Goal: Navigation & Orientation: Understand site structure

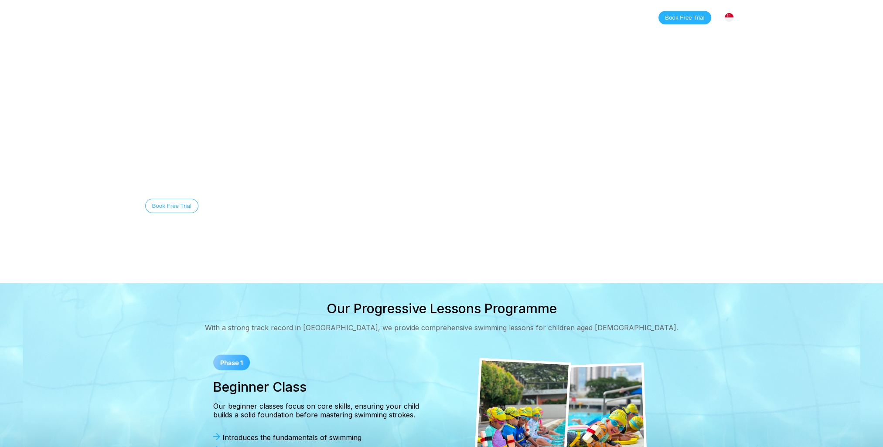
click at [642, 17] on img at bounding box center [728, 17] width 9 height 9
click at [187, 19] on link "Home" at bounding box center [193, 17] width 37 height 9
click at [199, 17] on link "Home" at bounding box center [193, 17] width 37 height 9
click at [239, 18] on link "Classes" at bounding box center [233, 17] width 42 height 9
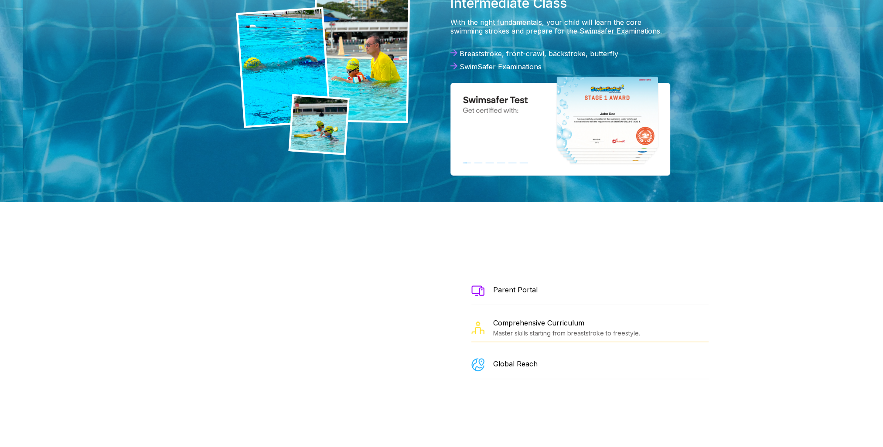
scroll to position [1003, 0]
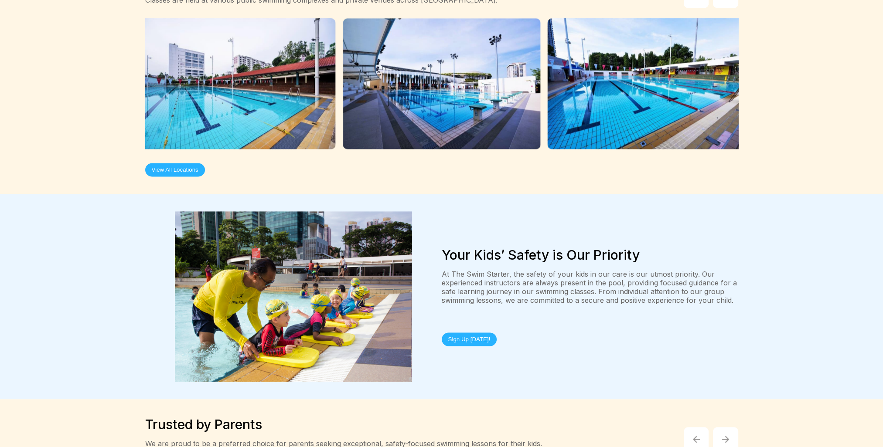
drag, startPoint x: 437, startPoint y: 155, endPoint x: 442, endPoint y: 159, distance: 6.2
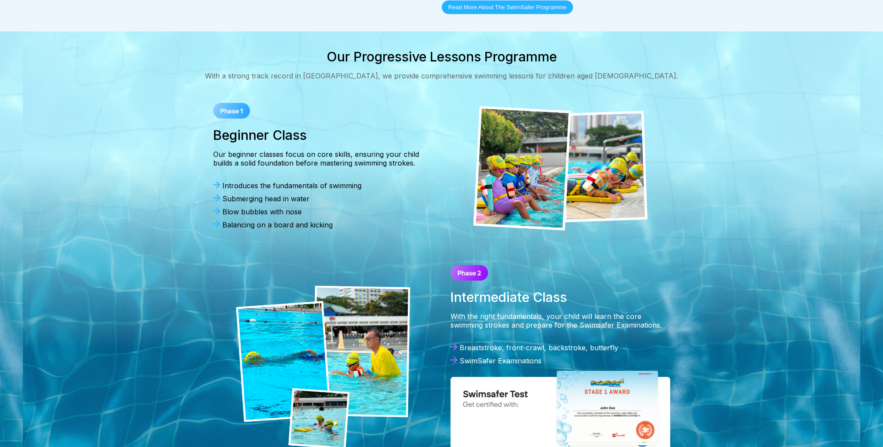
scroll to position [0, 0]
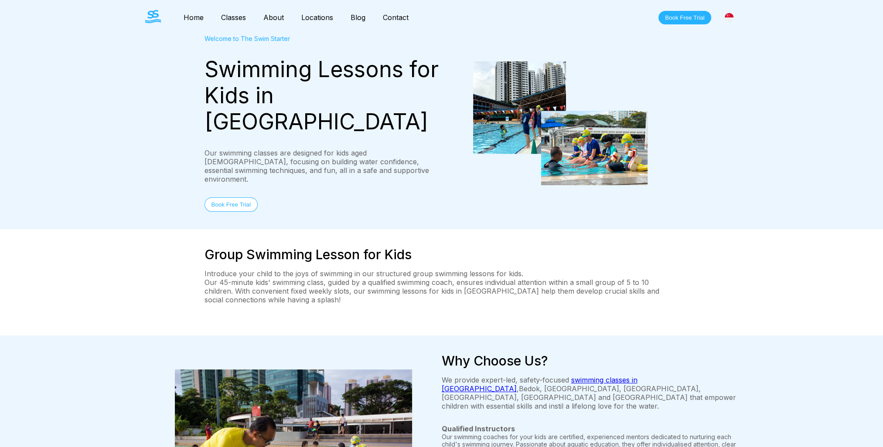
click at [236, 18] on link "Classes" at bounding box center [233, 17] width 42 height 9
click at [281, 18] on link "About" at bounding box center [274, 17] width 38 height 9
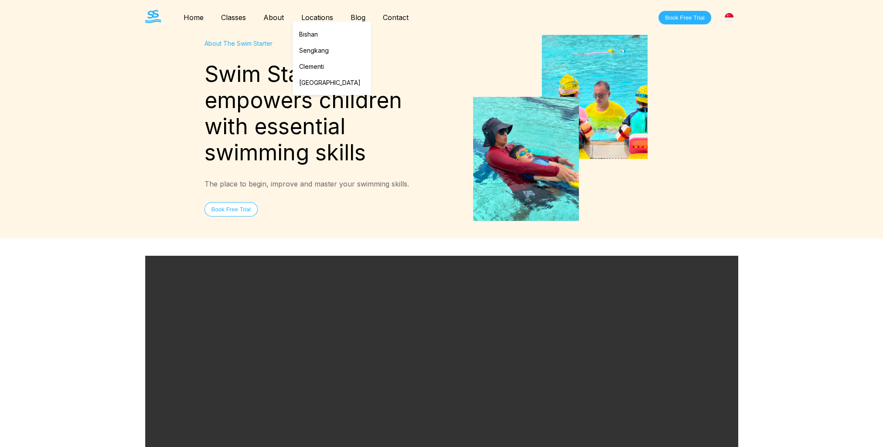
click at [314, 15] on link "Locations" at bounding box center [316, 17] width 49 height 9
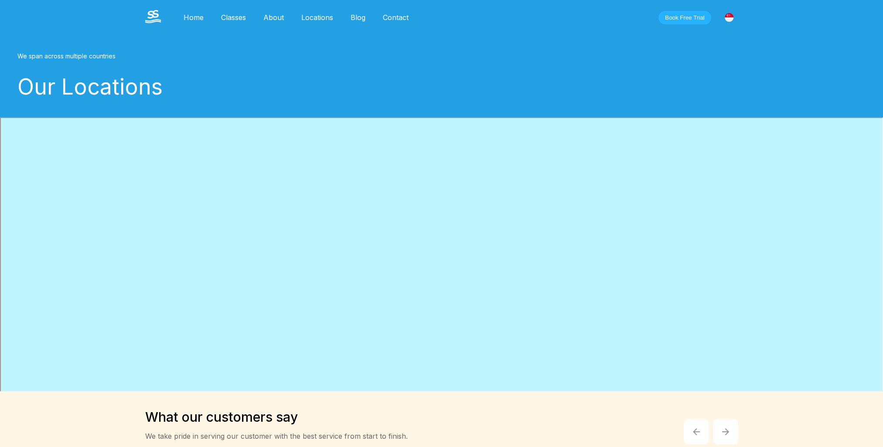
click at [358, 17] on link "Blog" at bounding box center [358, 17] width 32 height 9
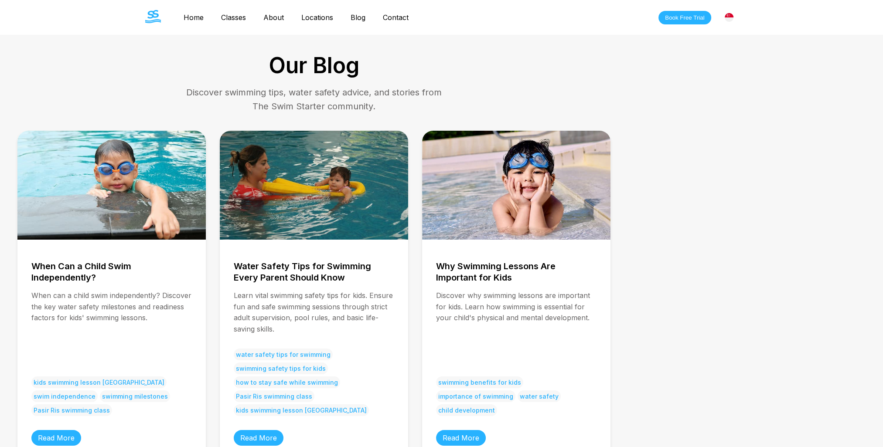
click at [391, 18] on link "Contact" at bounding box center [395, 17] width 43 height 9
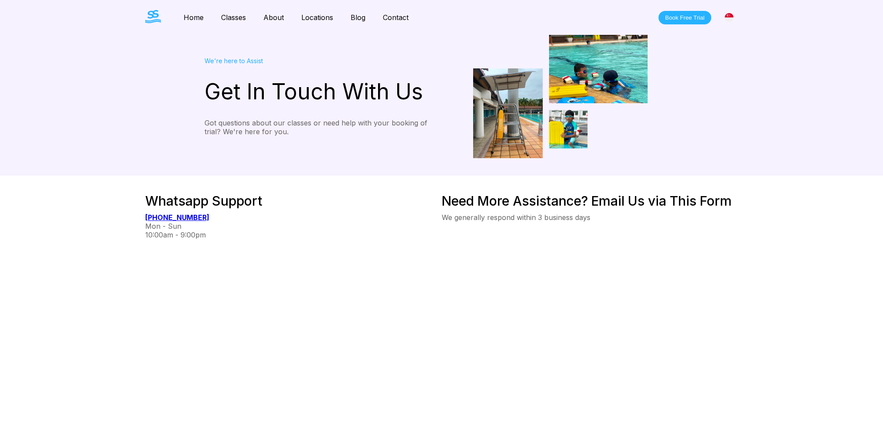
click at [158, 17] on img at bounding box center [153, 16] width 16 height 13
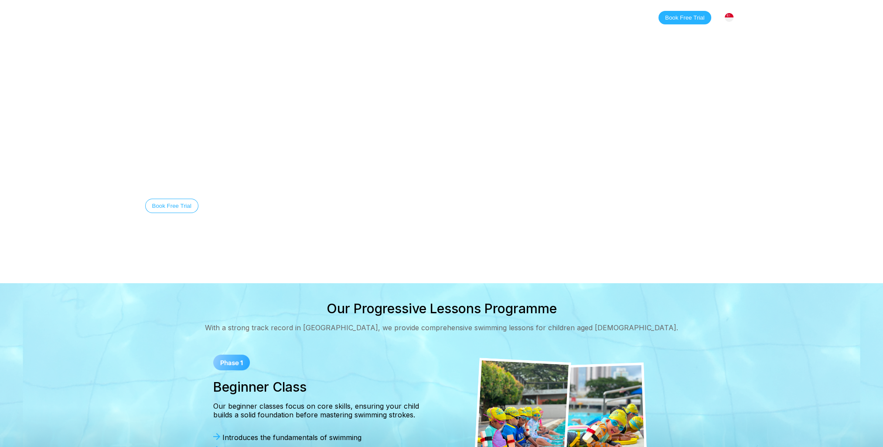
click at [231, 20] on link "Classes" at bounding box center [233, 17] width 42 height 9
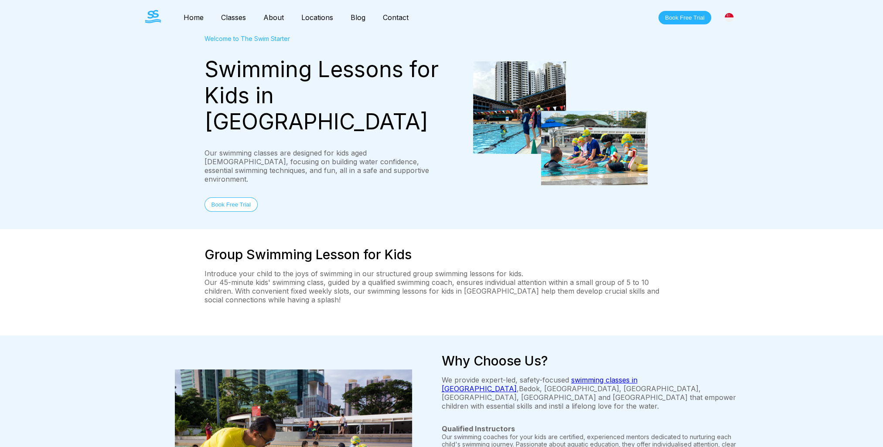
click at [642, 18] on img at bounding box center [728, 17] width 9 height 9
